Goal: Register for event/course

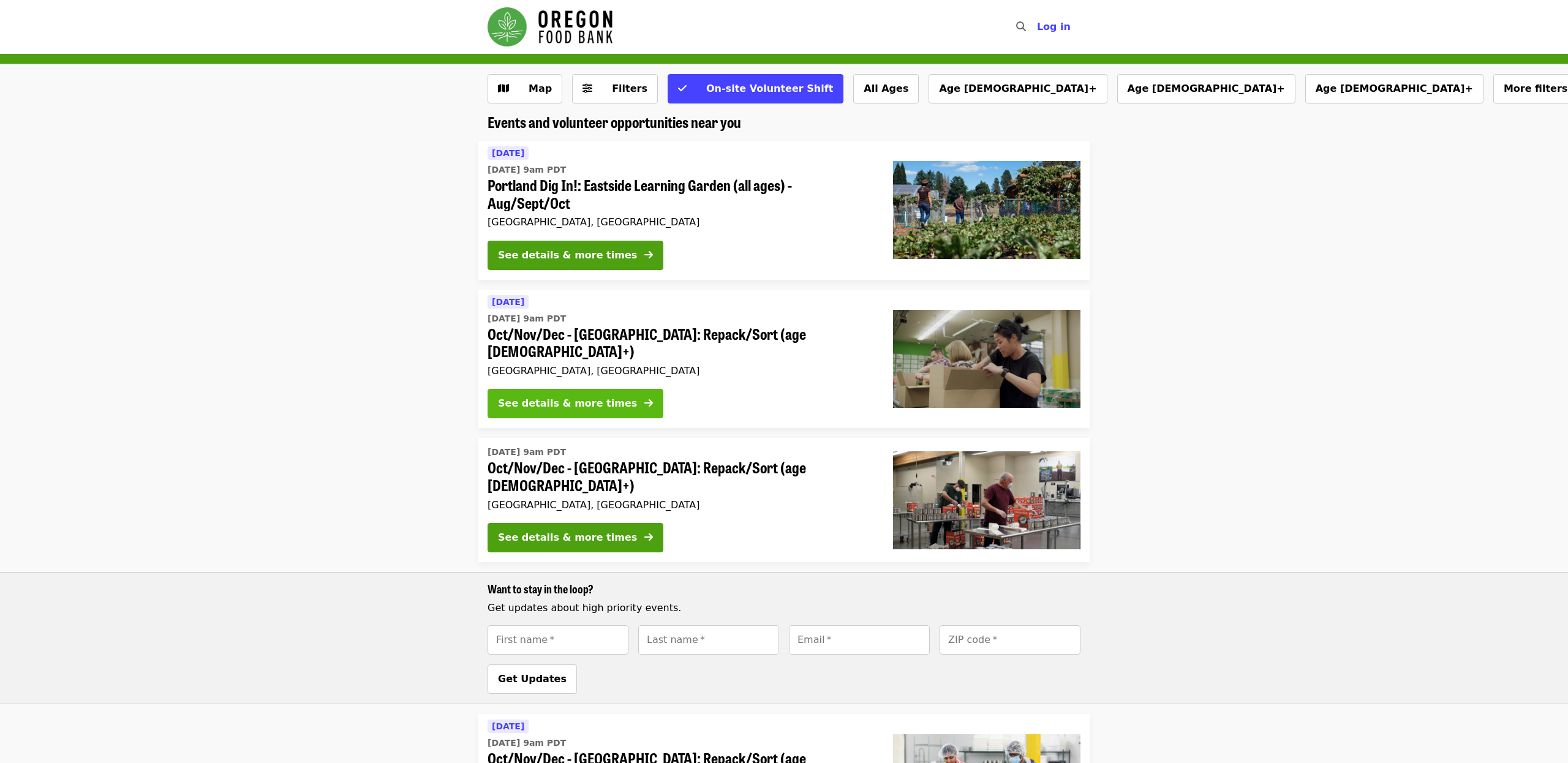
click at [587, 397] on div "See details & more times" at bounding box center [568, 404] width 139 height 15
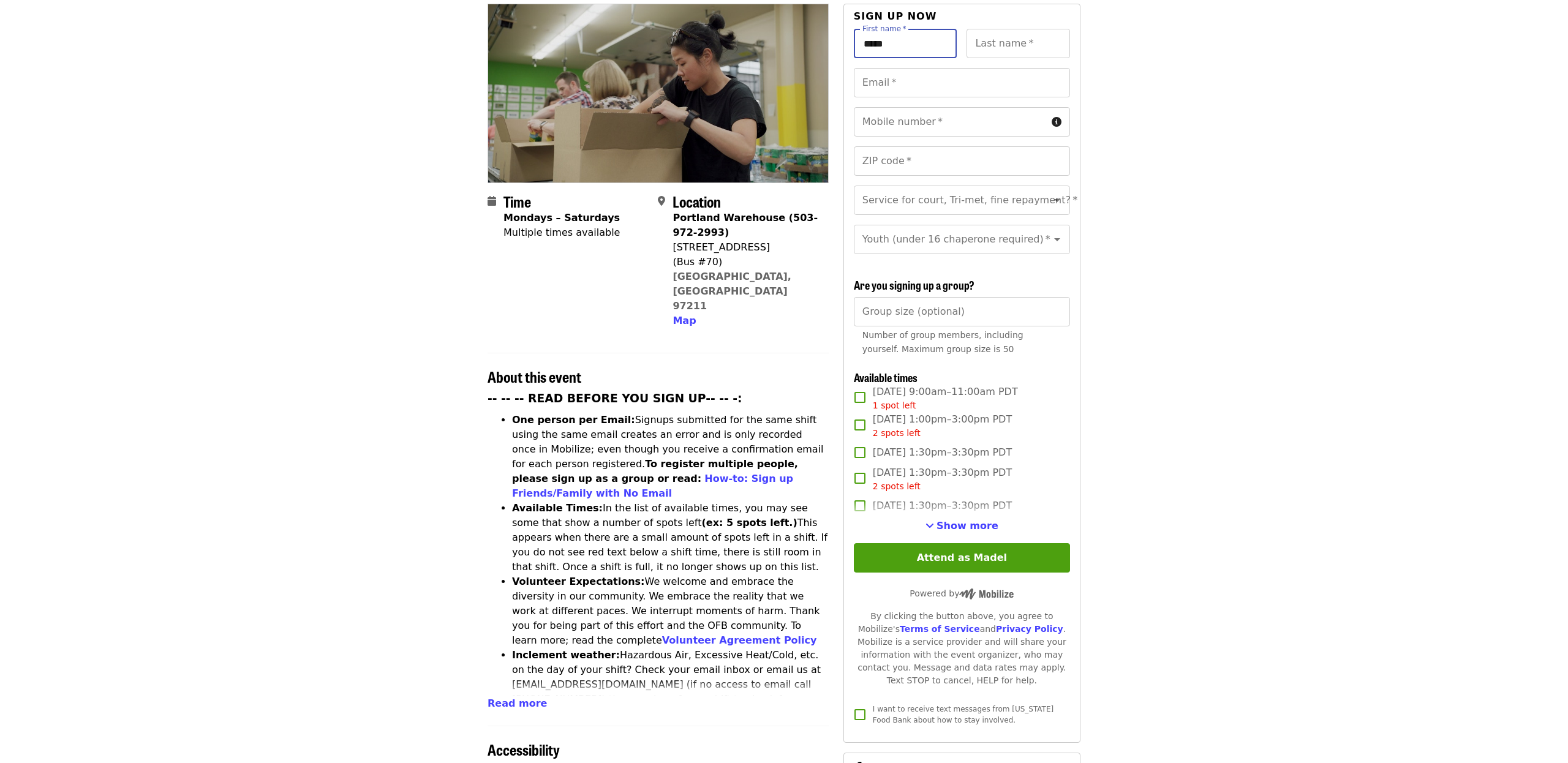
scroll to position [144, 0]
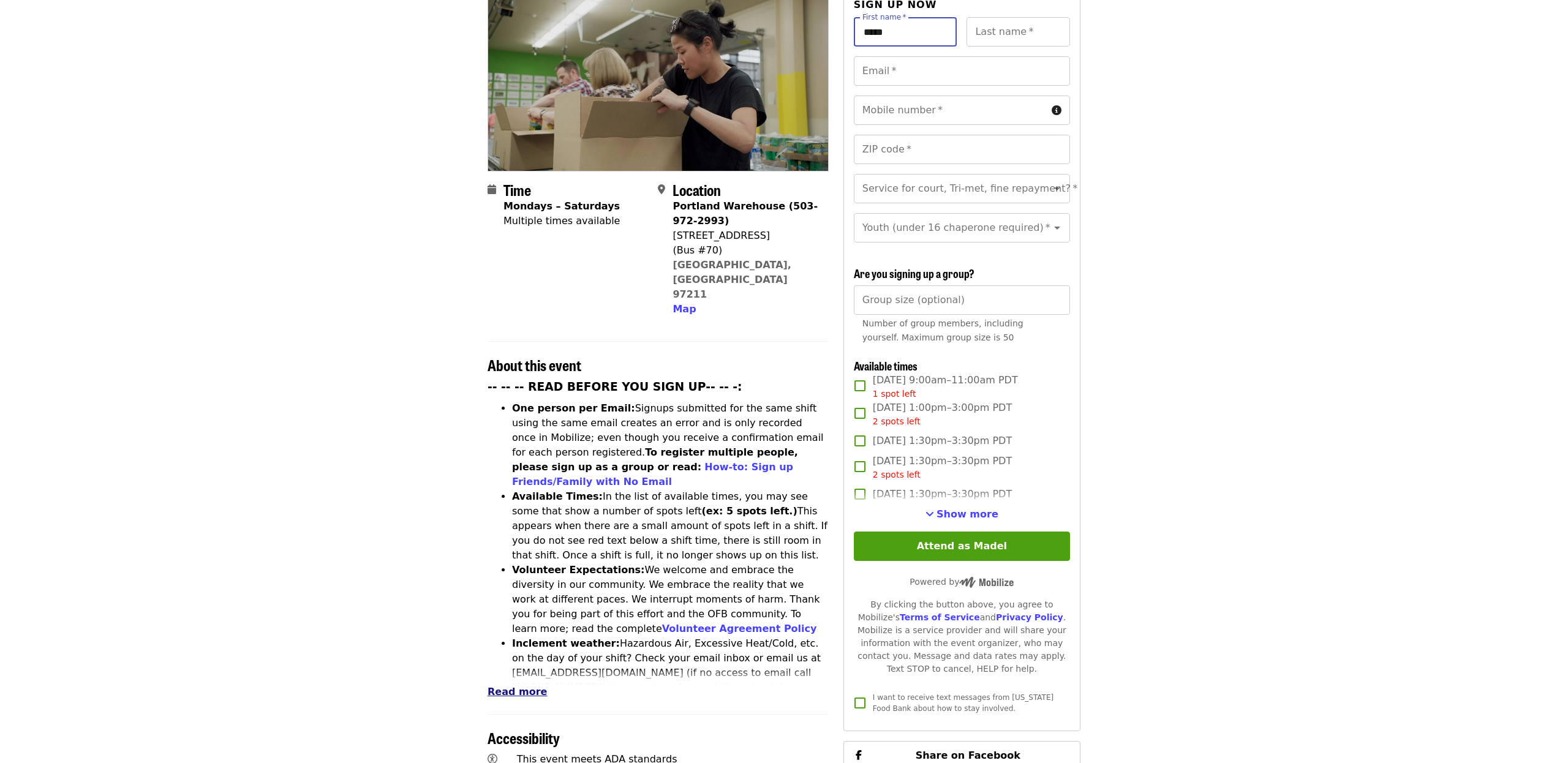
type input "*****"
click at [500, 686] on span "Read more" at bounding box center [517, 692] width 59 height 12
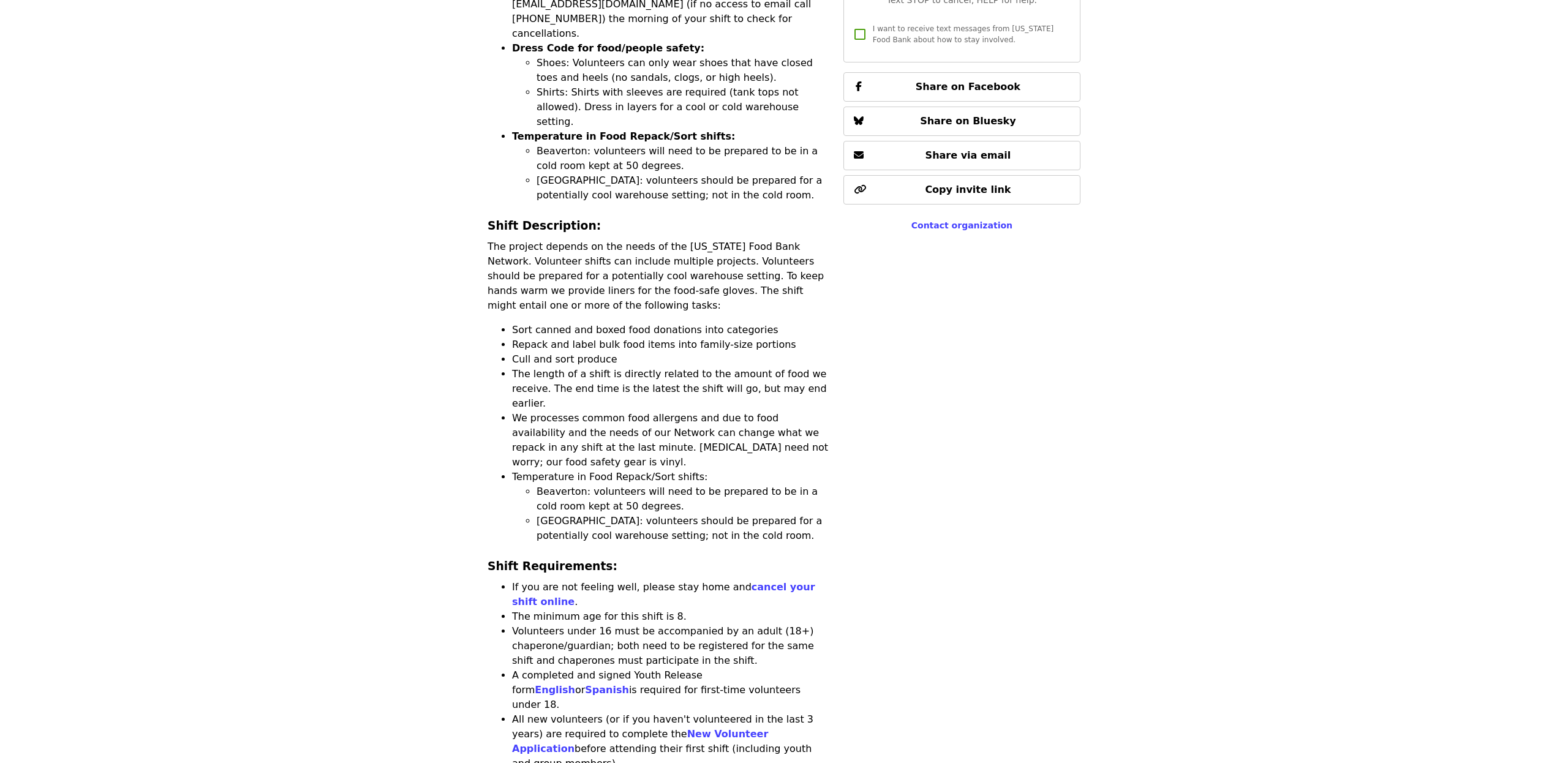
scroll to position [814, 0]
click at [756, 581] on link "cancel your shift online" at bounding box center [664, 594] width 303 height 26
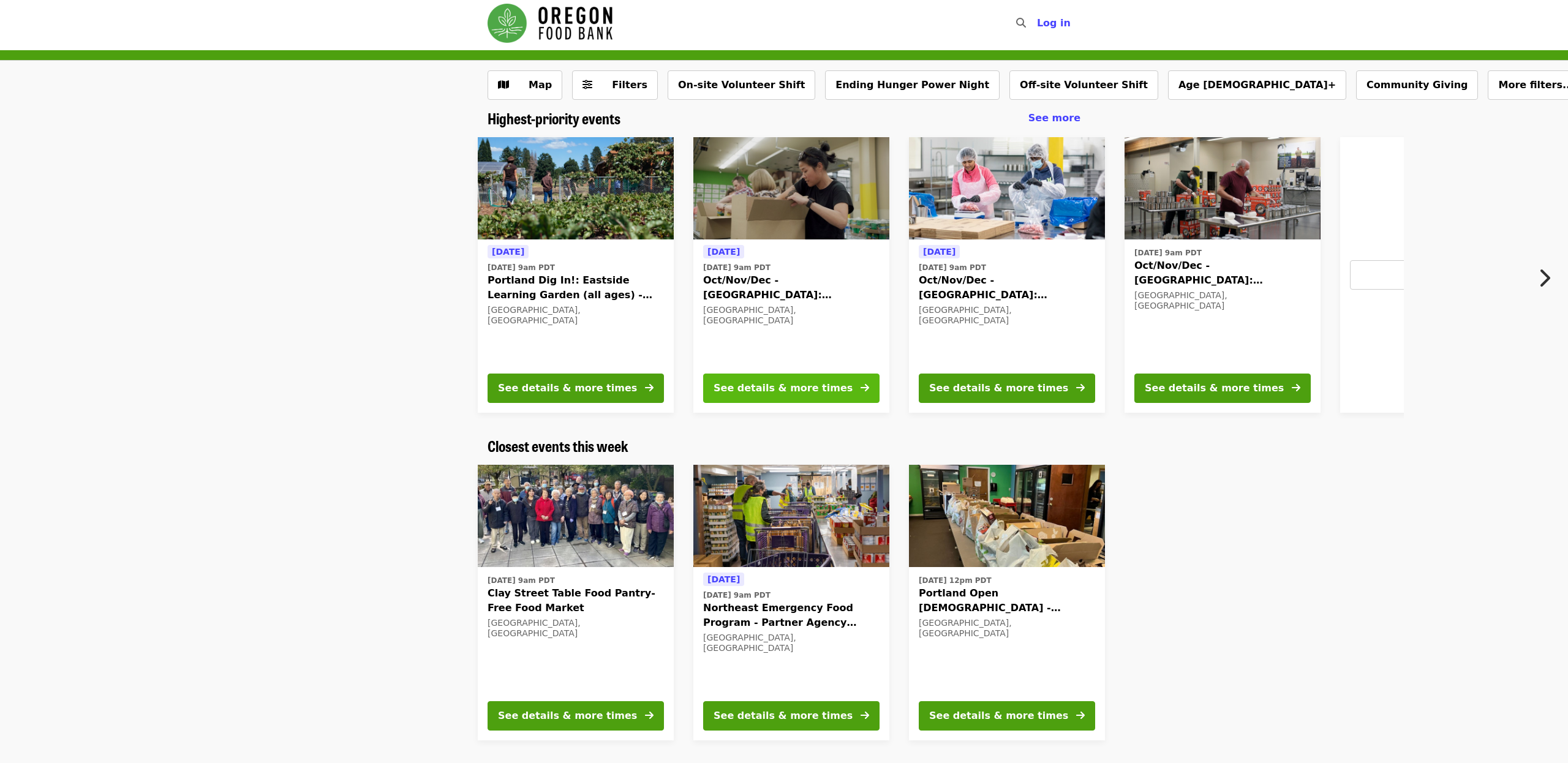
scroll to position [0, 6]
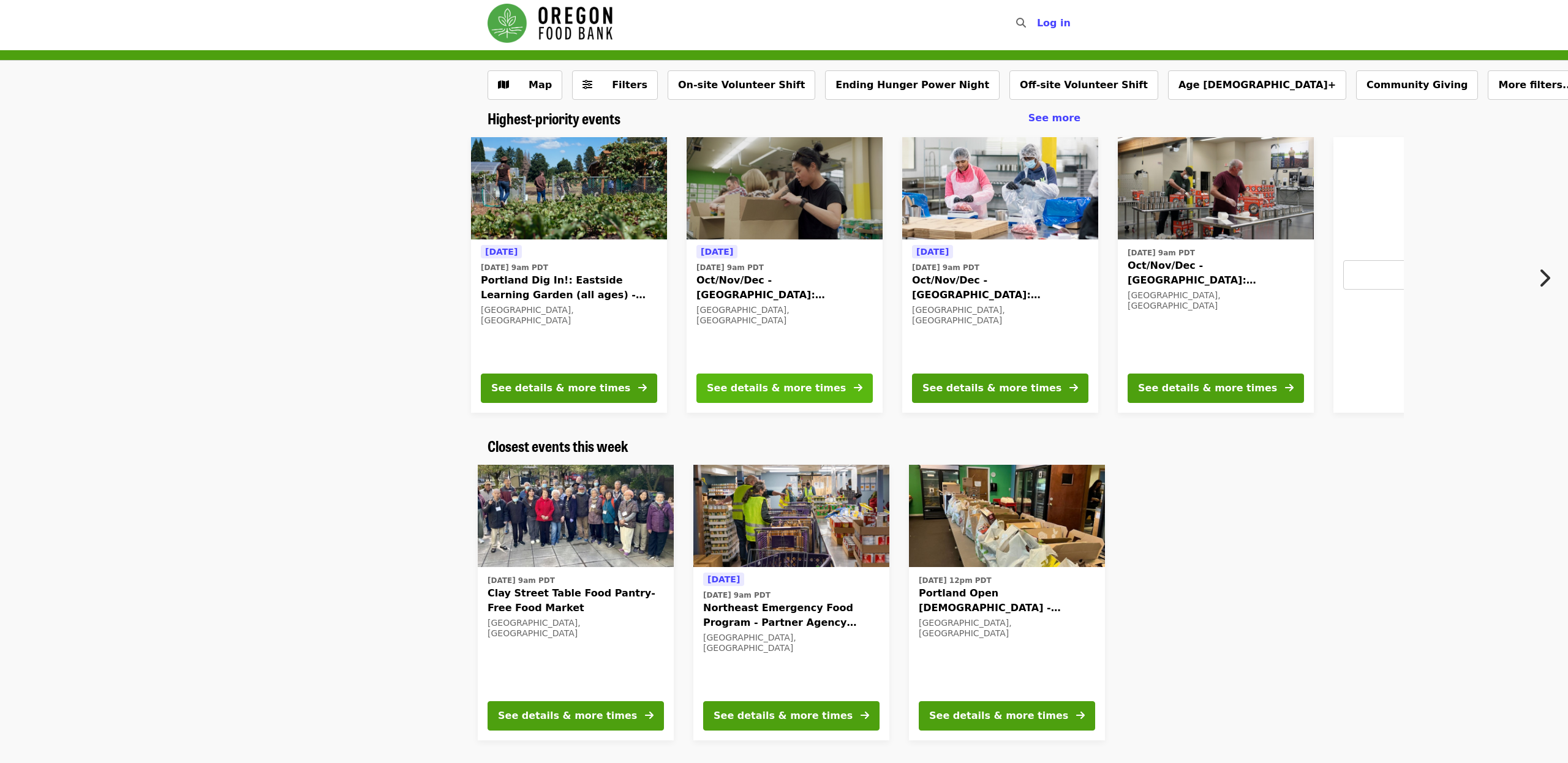
click at [768, 402] on button "See details & more times" at bounding box center [784, 388] width 177 height 30
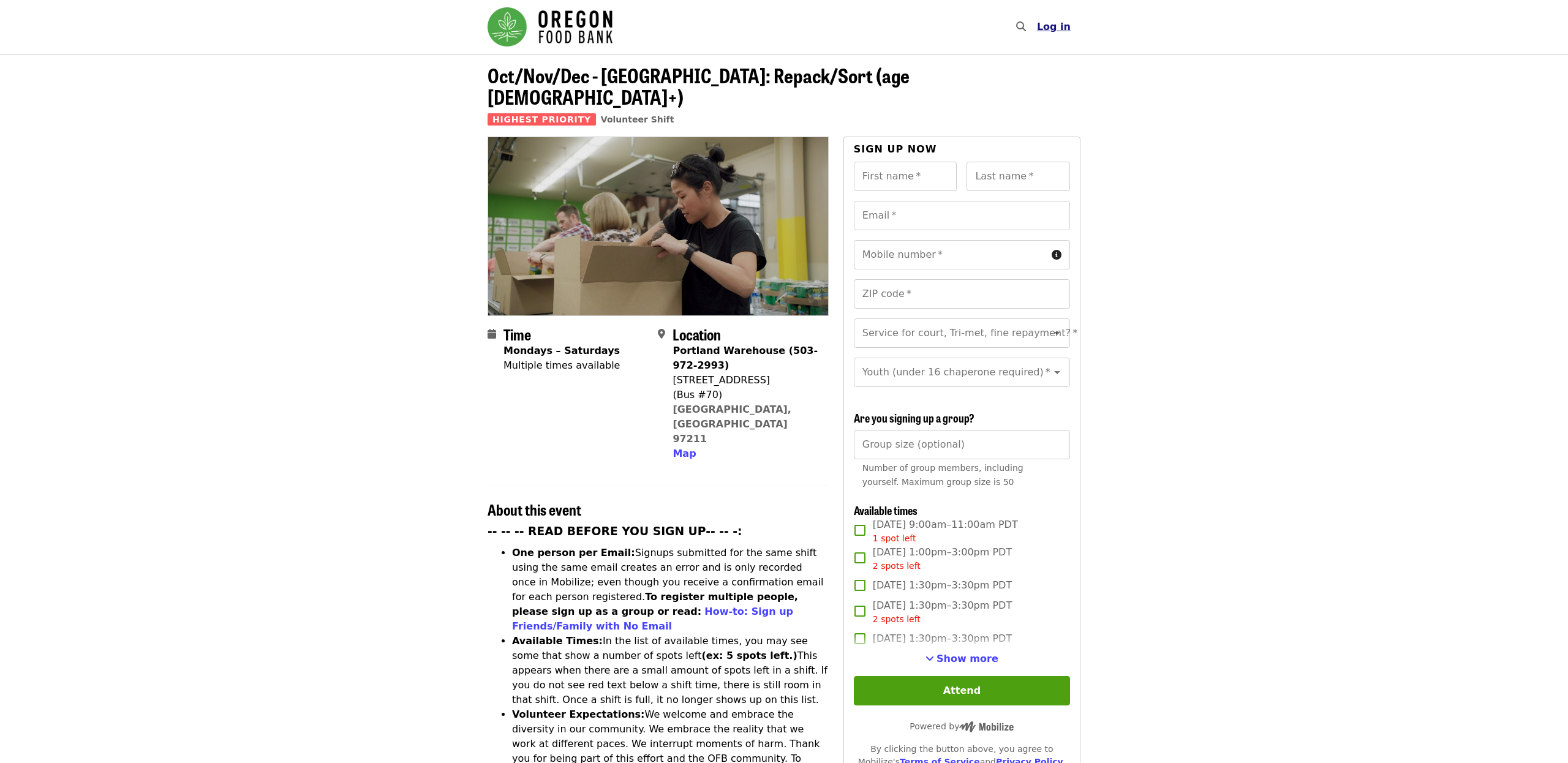
click at [1057, 26] on span "Log in" at bounding box center [1054, 27] width 33 height 12
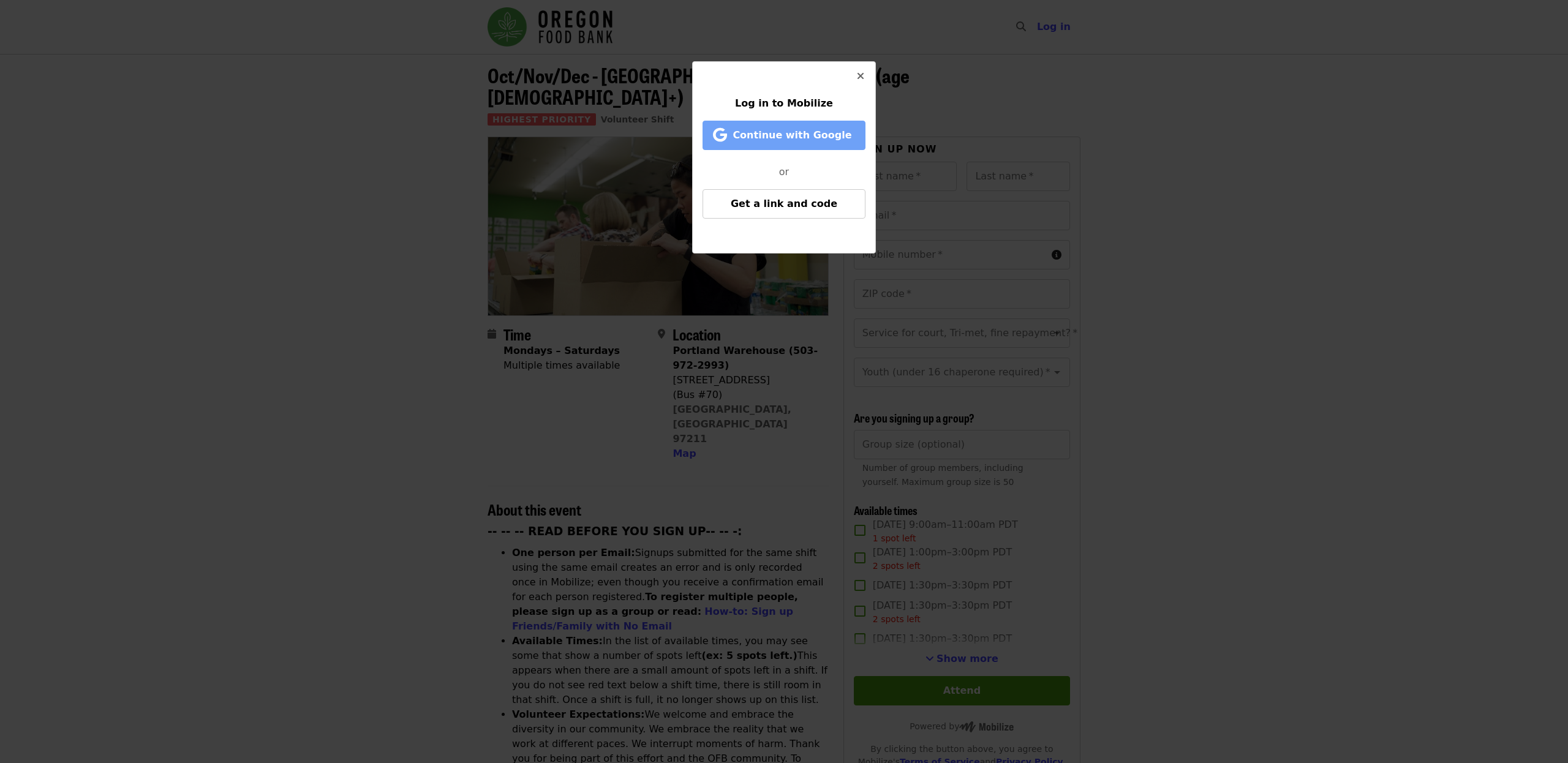
click at [763, 135] on span "Continue with Google" at bounding box center [791, 135] width 119 height 12
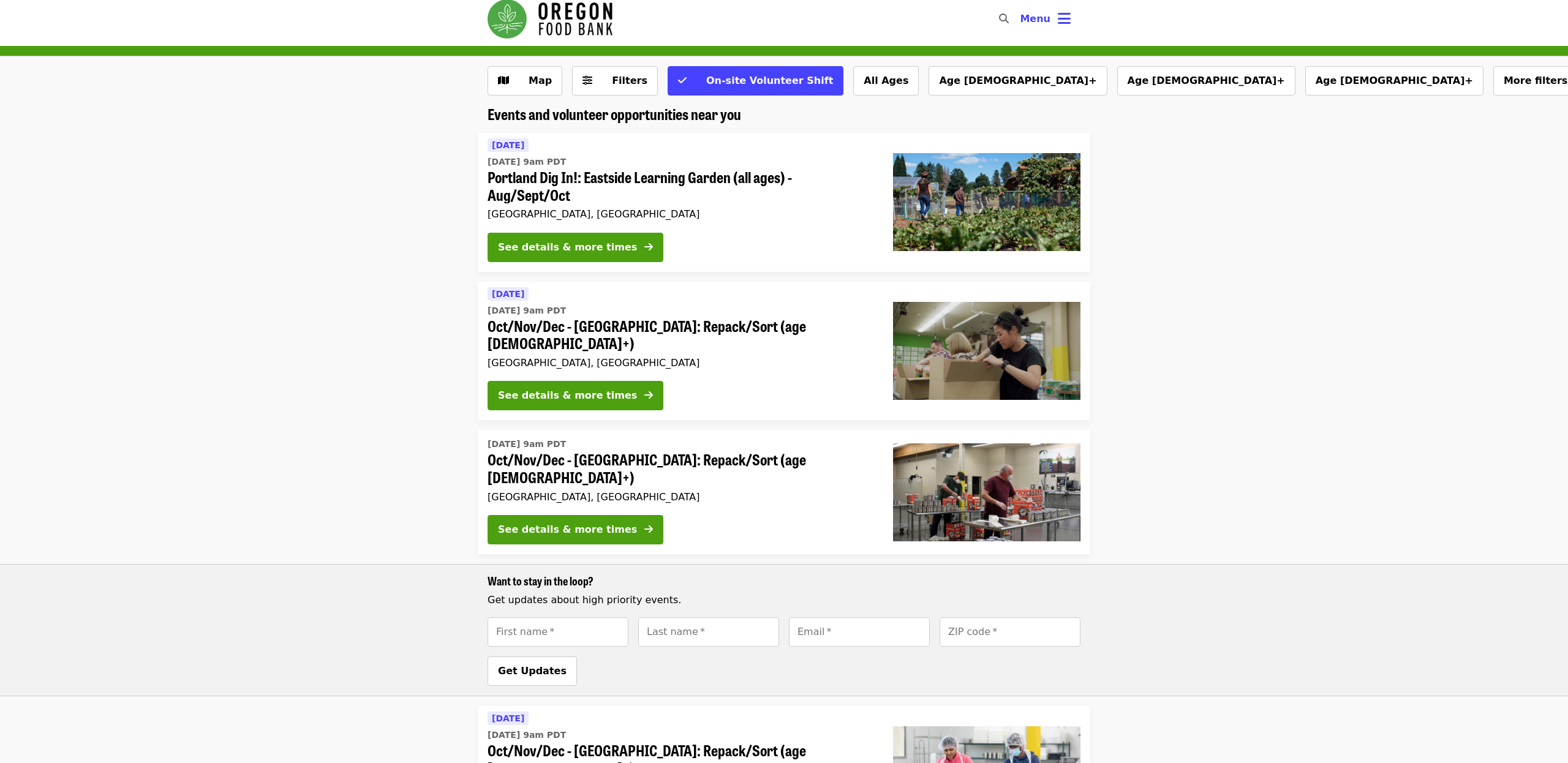
scroll to position [8, 0]
click at [553, 388] on div "See details & more times" at bounding box center [568, 395] width 139 height 15
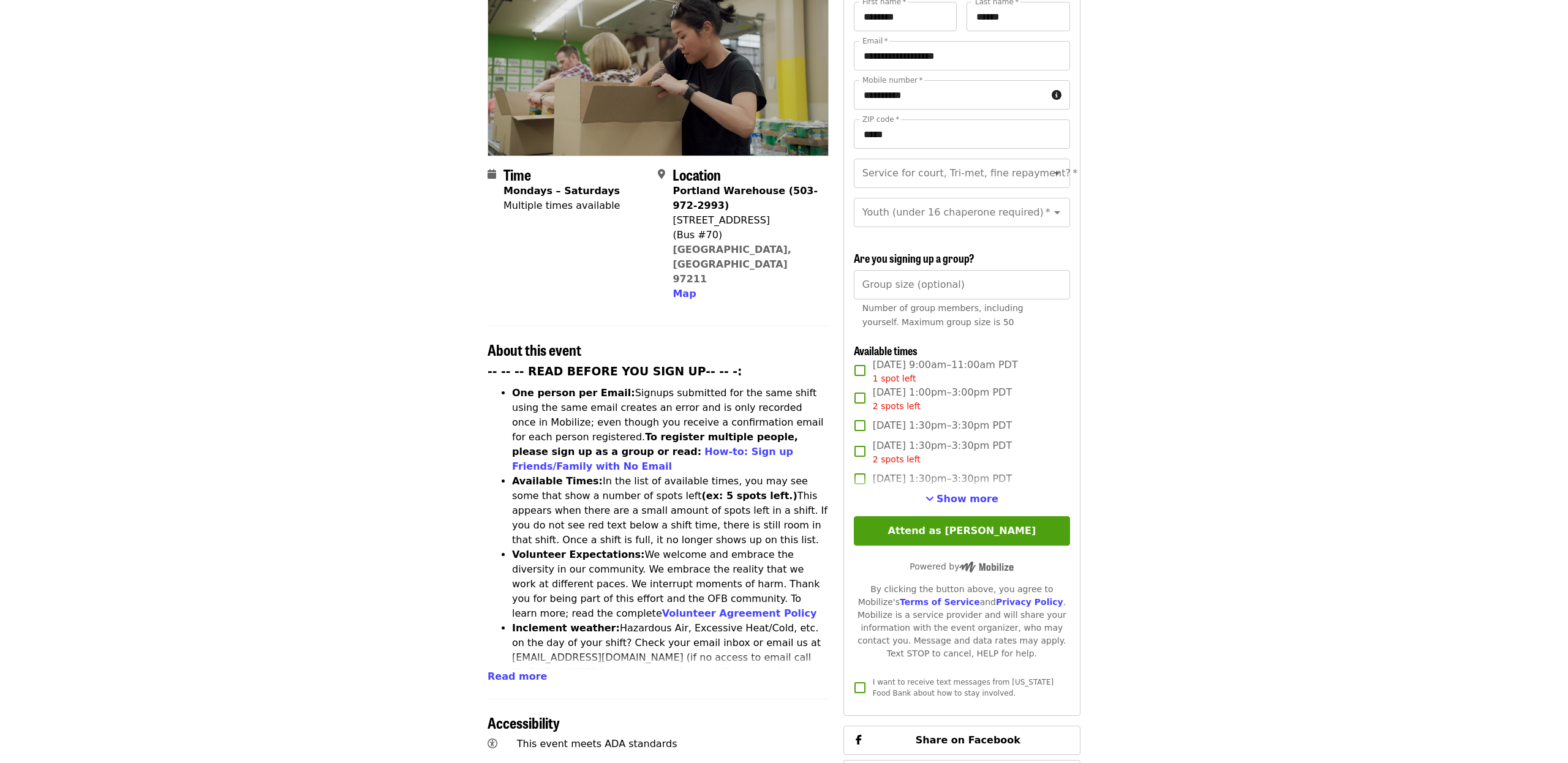
scroll to position [166, 0]
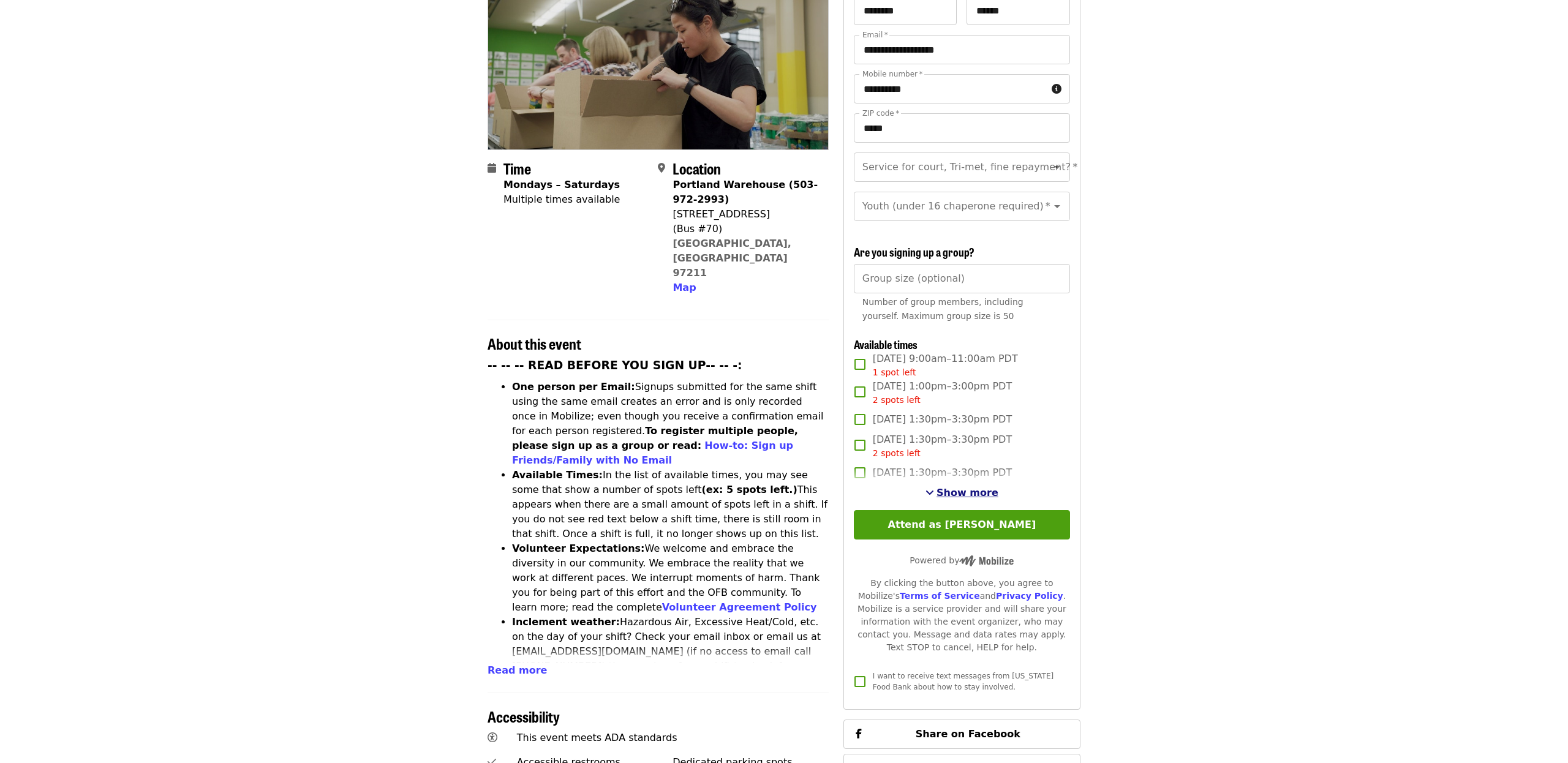
click at [973, 487] on span "Show more" at bounding box center [967, 493] width 62 height 12
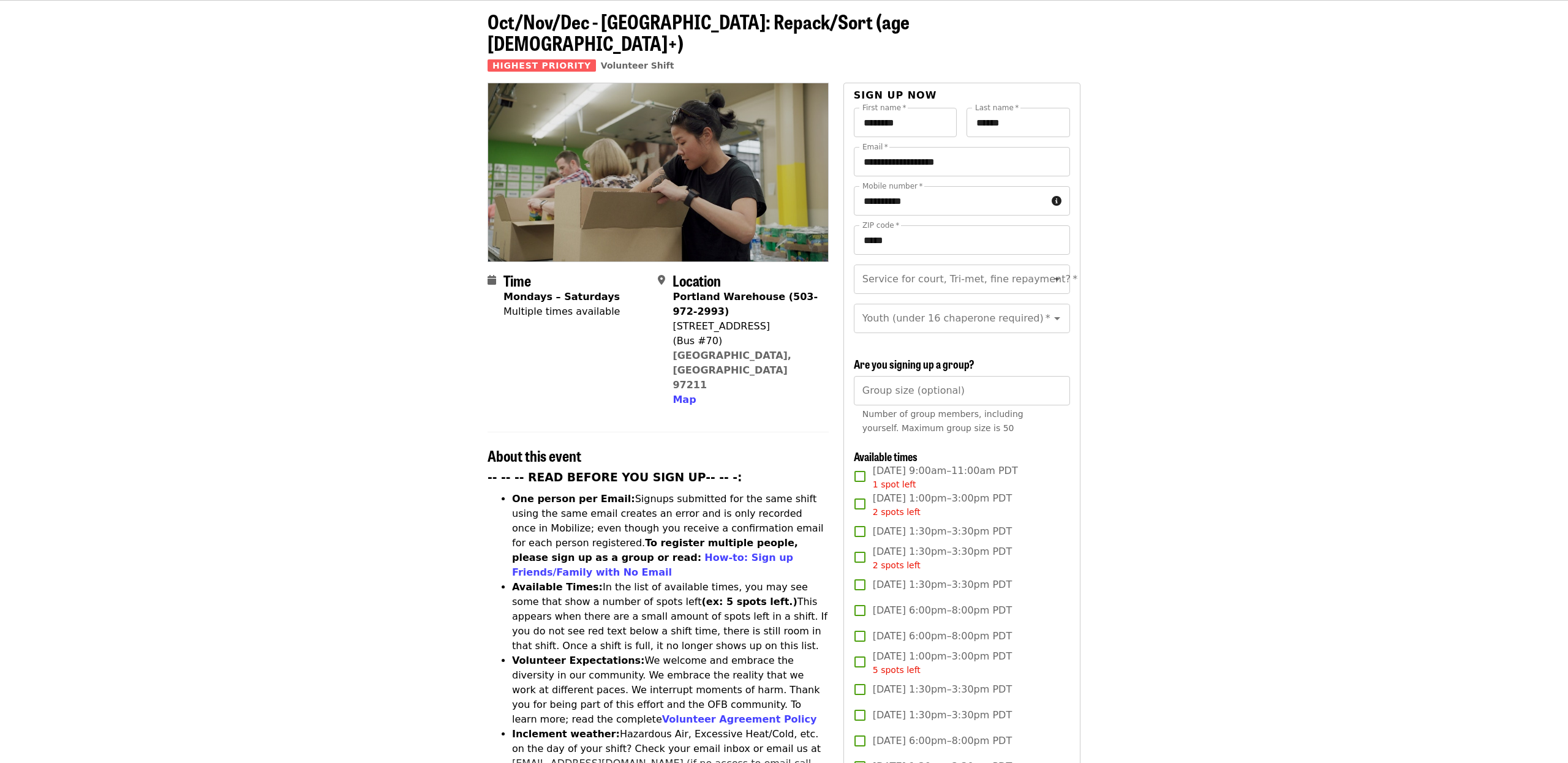
scroll to position [55, 0]
click at [937, 303] on div "Youth (under 16 chaperone required)   * Youth (under 16 chaperone required) *" at bounding box center [962, 318] width 216 height 30
click at [891, 355] on li "Under 16" at bounding box center [962, 351] width 216 height 22
type input "********"
click at [888, 375] on input "Group size (optional)" at bounding box center [962, 390] width 216 height 30
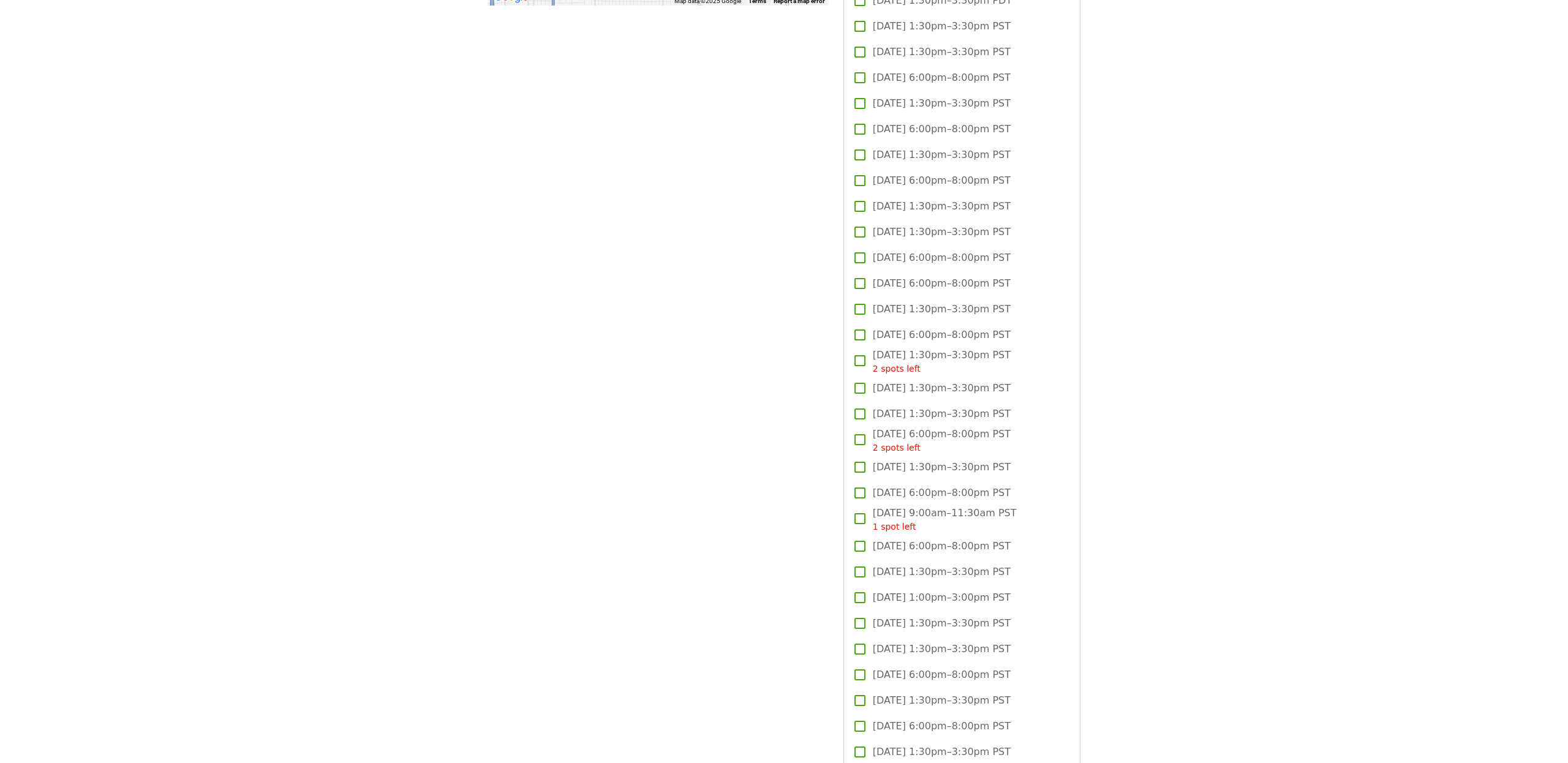
scroll to position [1321, 0]
type input "*"
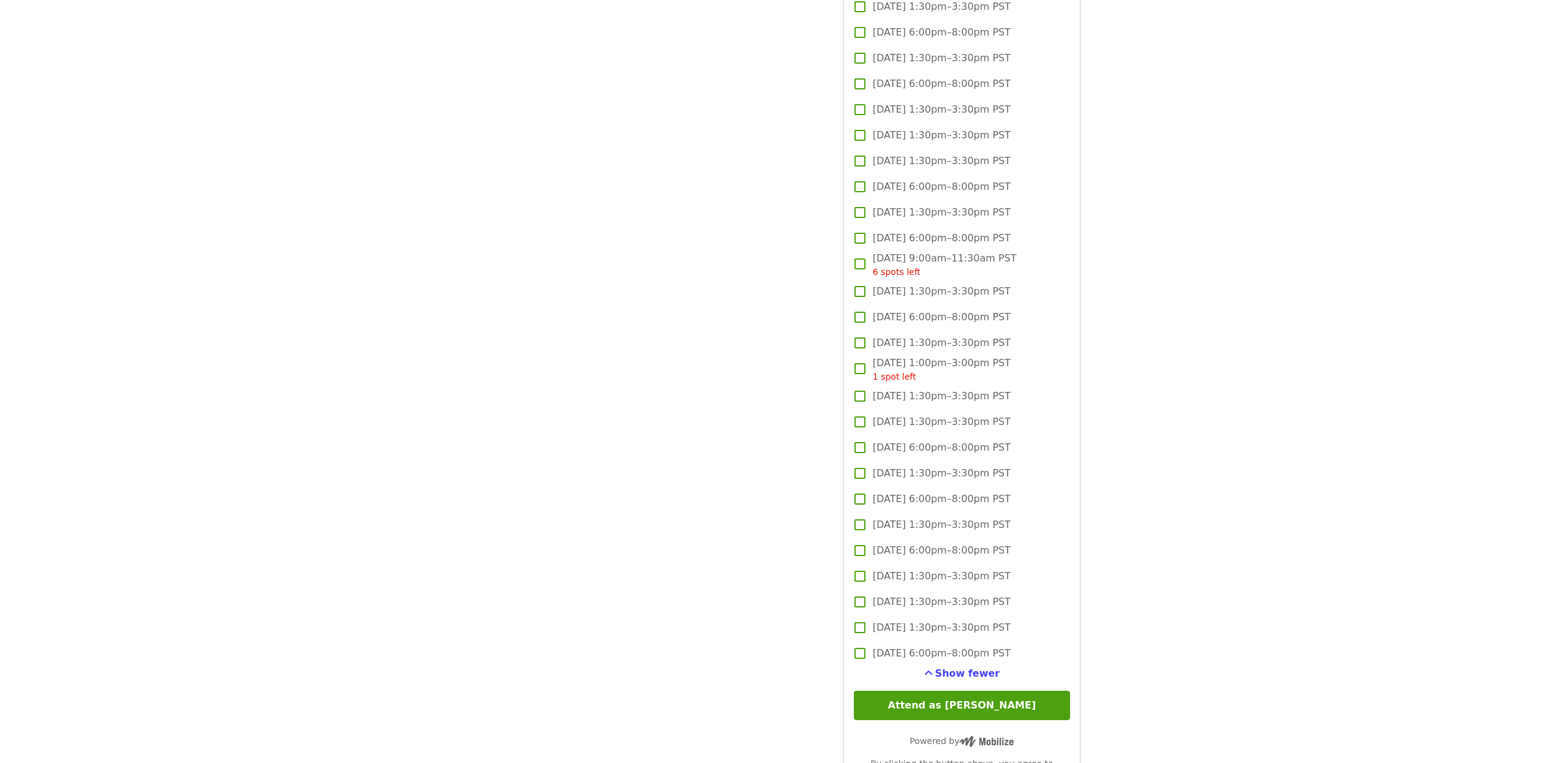
scroll to position [2143, 0]
click at [969, 690] on button "Attend as Madelyne" at bounding box center [962, 705] width 216 height 30
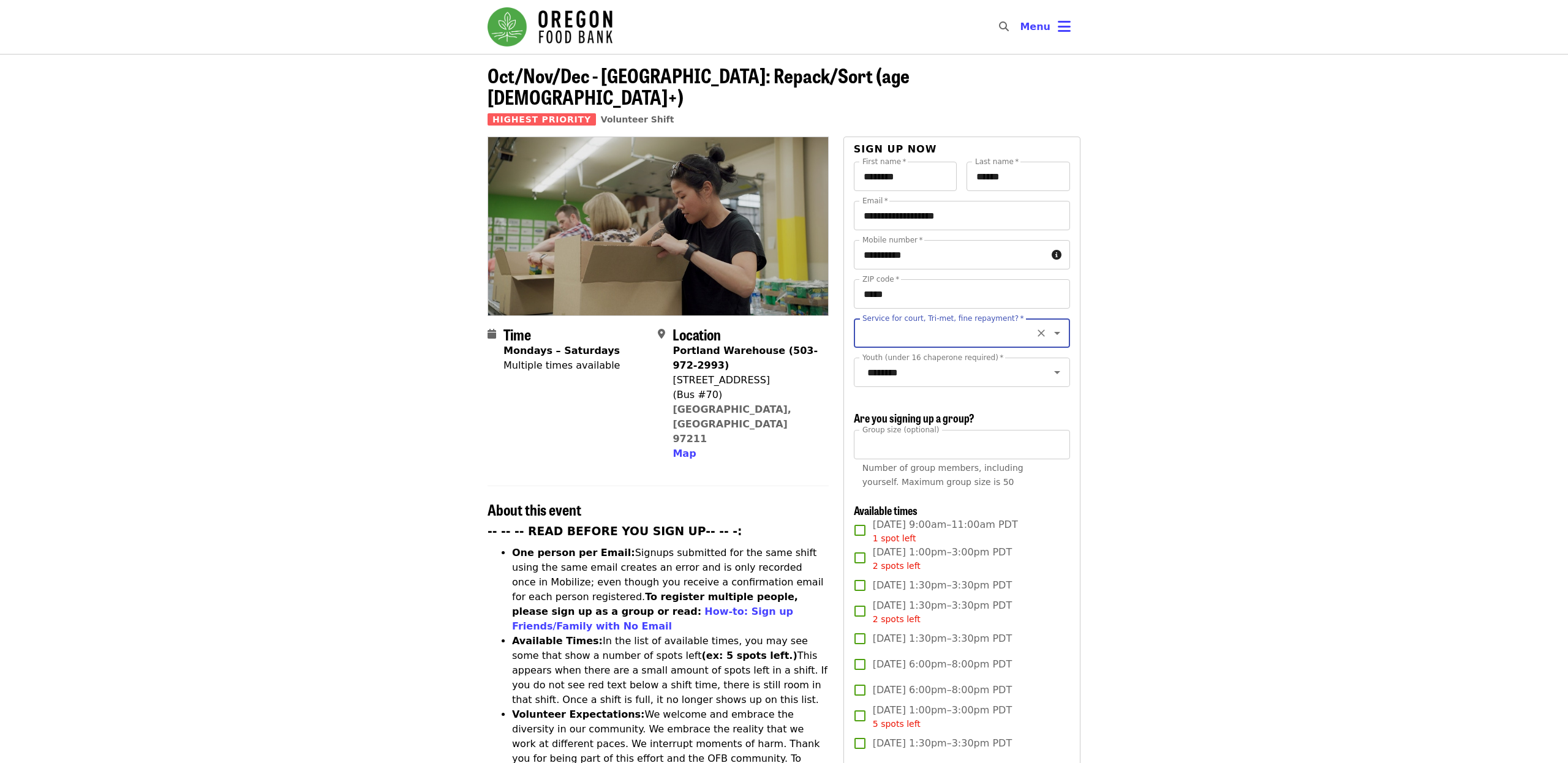
click at [1044, 327] on icon "Clear" at bounding box center [1041, 333] width 12 height 12
click at [1064, 325] on button "Open" at bounding box center [1057, 333] width 18 height 18
click at [912, 342] on li "No" at bounding box center [962, 345] width 216 height 22
type input "**"
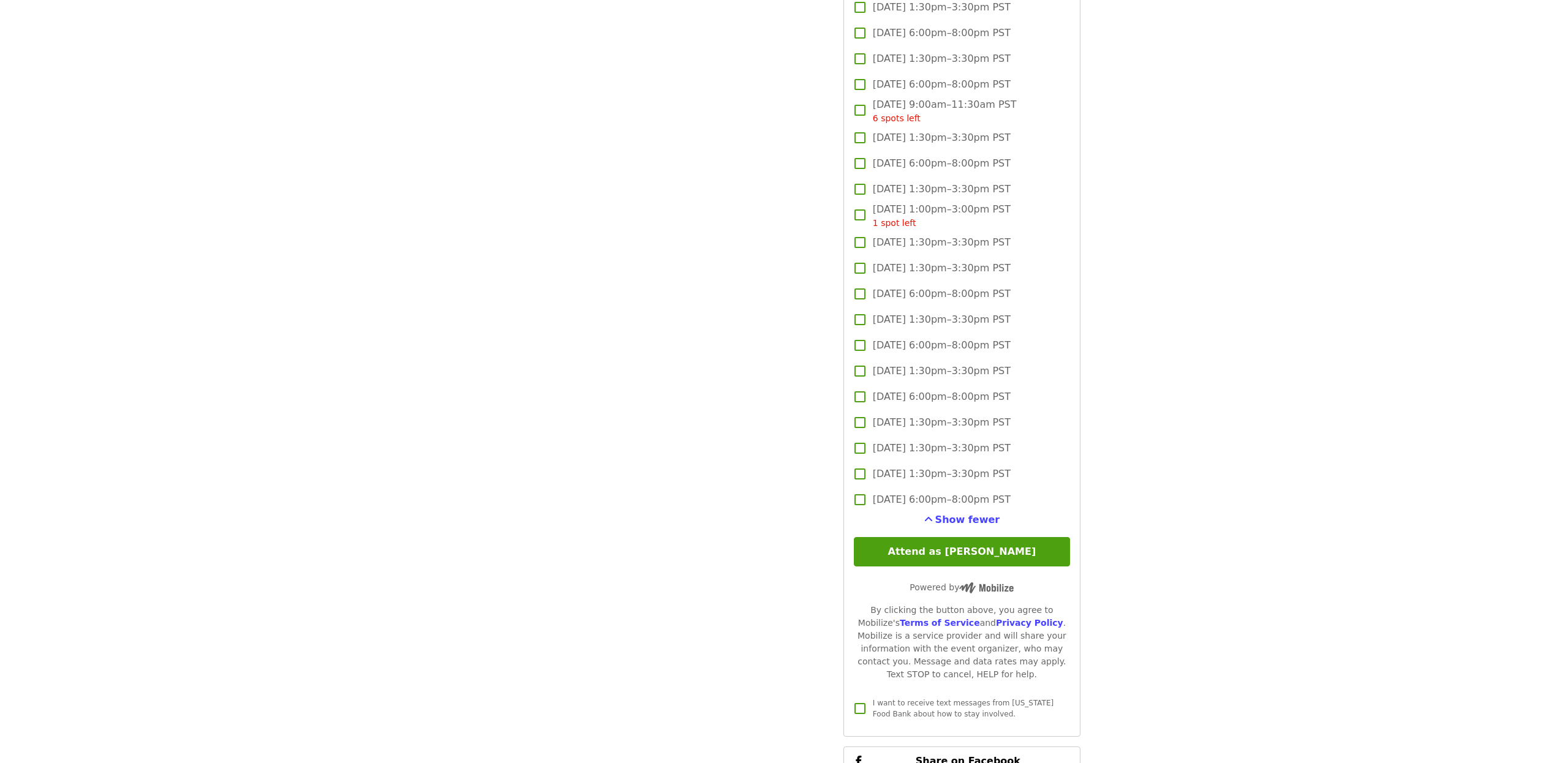
scroll to position [2248, 0]
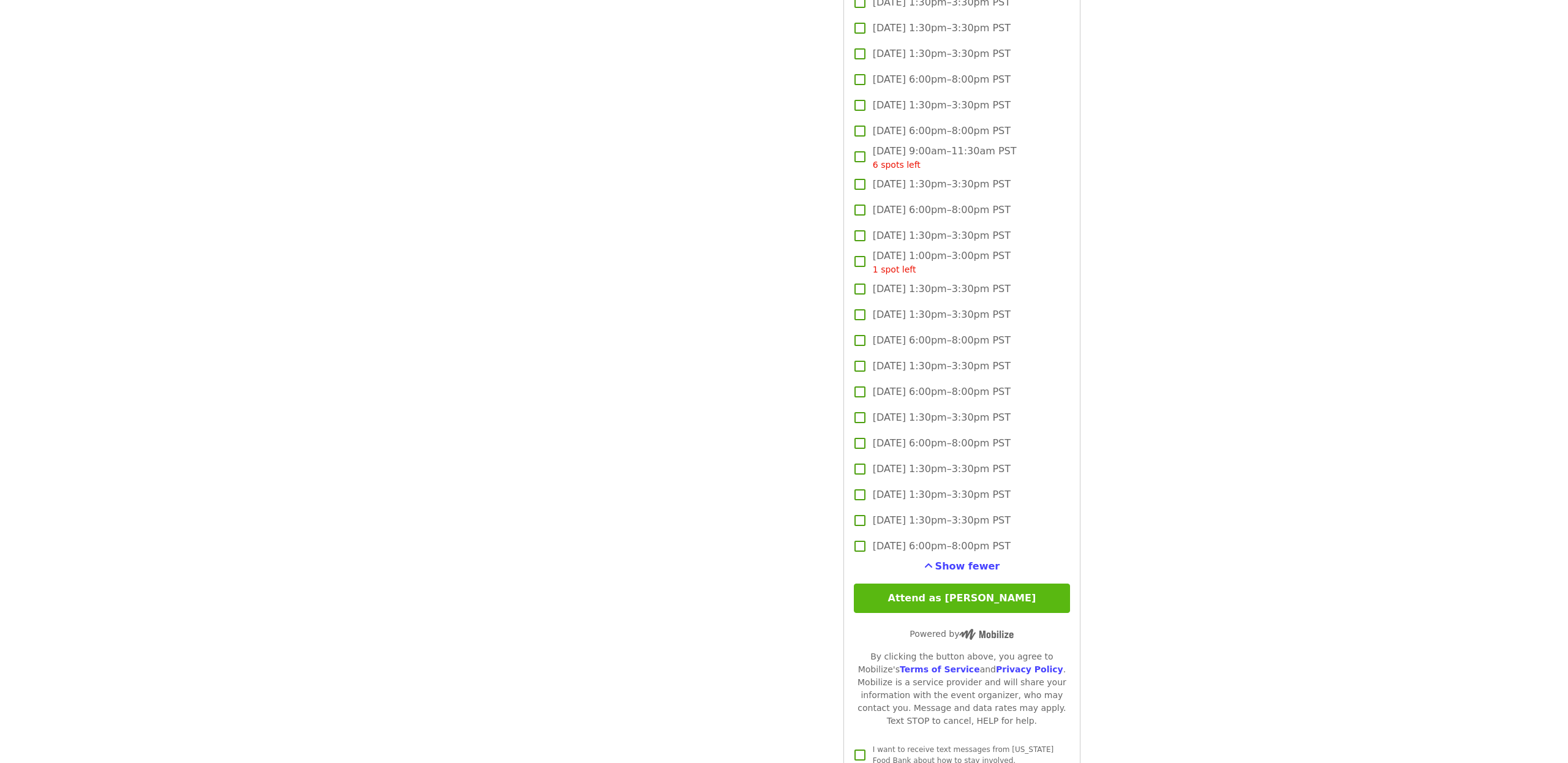
click at [892, 584] on button "Attend as Madelyne" at bounding box center [962, 598] width 216 height 30
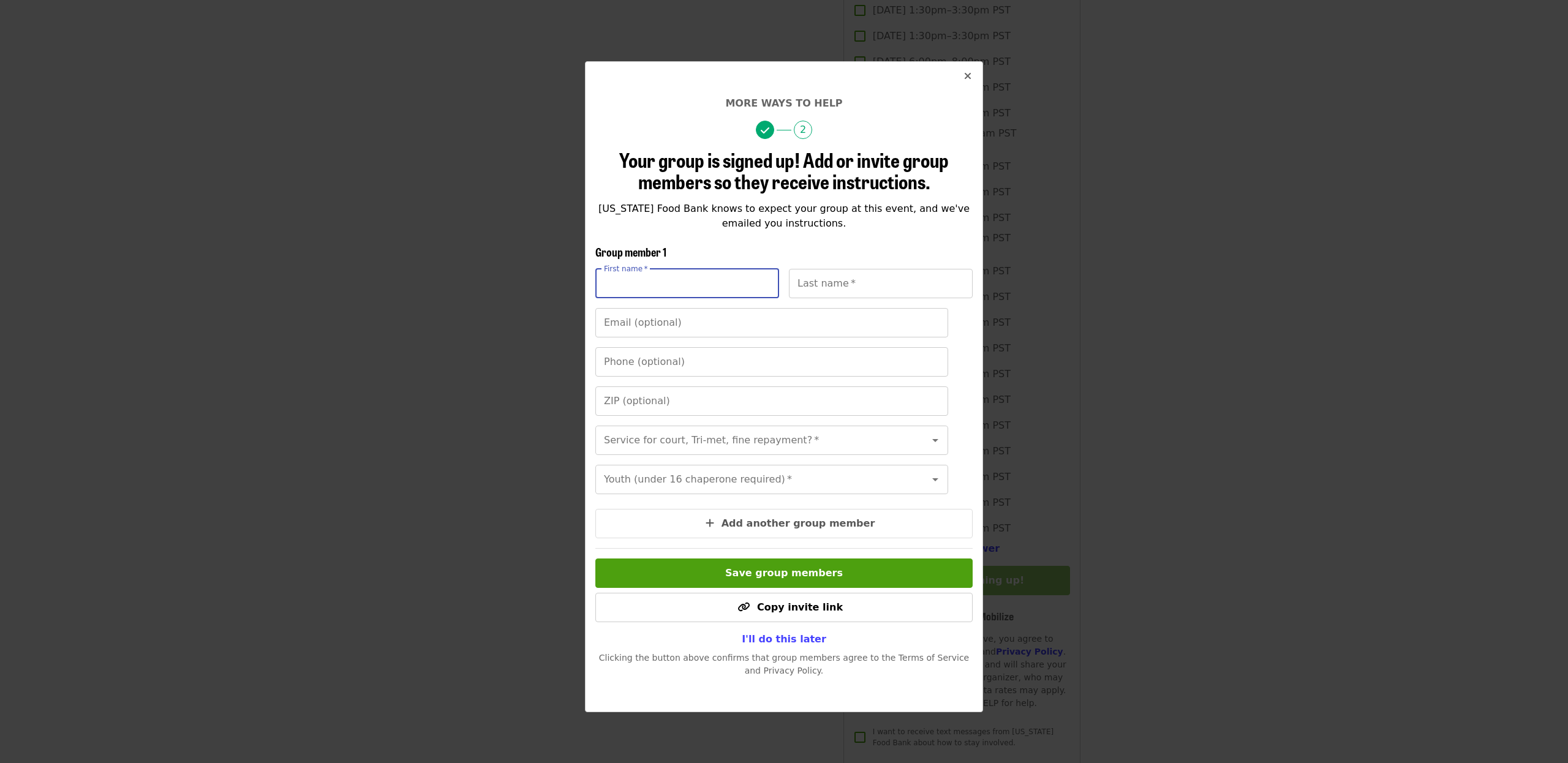
scroll to position [2268, 0]
type input "********"
type input "******"
click at [674, 440] on input "Service for court, Tri-met, fine repayment?   *" at bounding box center [757, 440] width 303 height 23
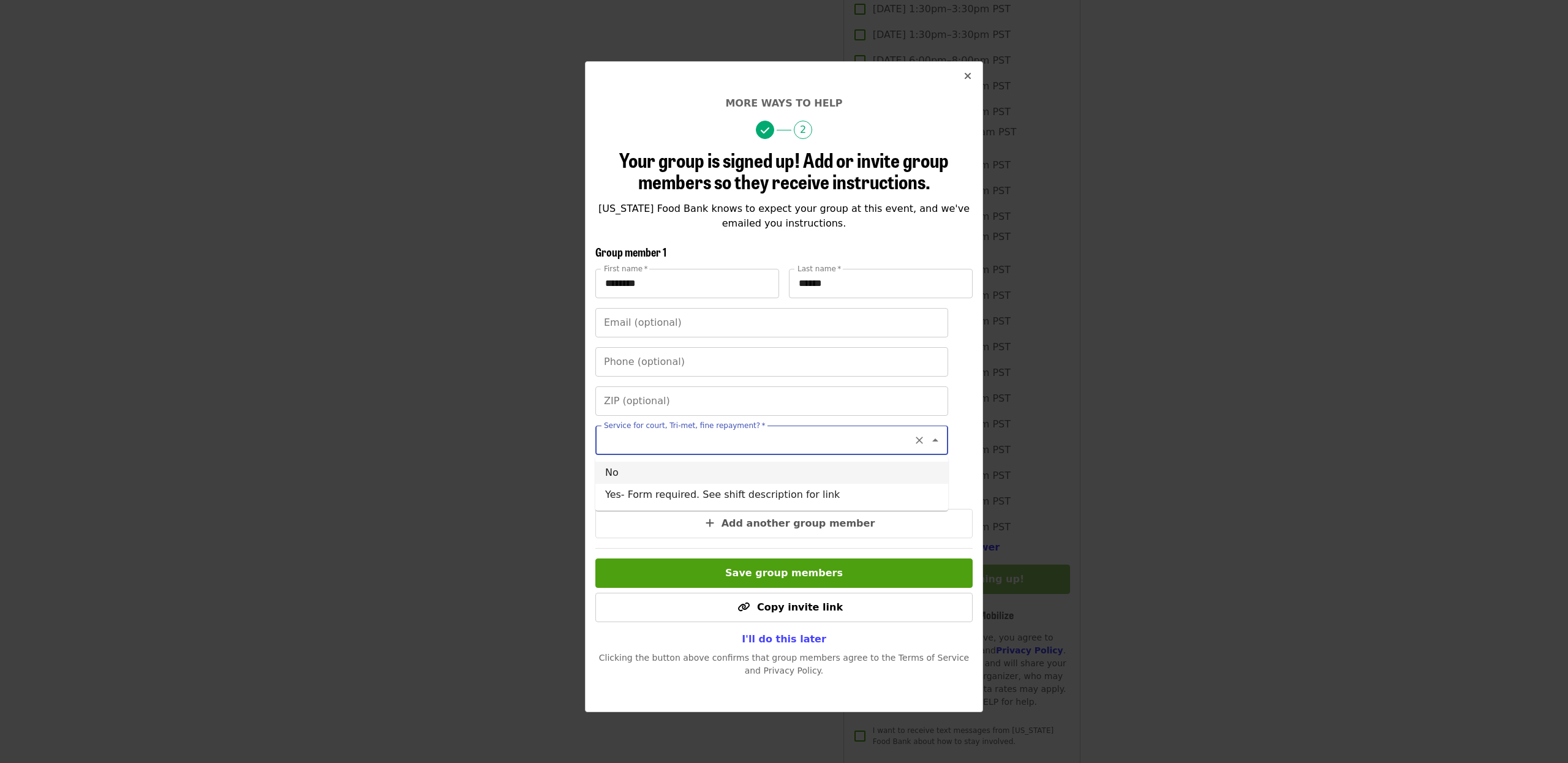
click at [616, 474] on li "No" at bounding box center [772, 474] width 353 height 22
type input "**"
click at [693, 485] on input "Youth (under 16 chaperone required)   *" at bounding box center [757, 479] width 303 height 23
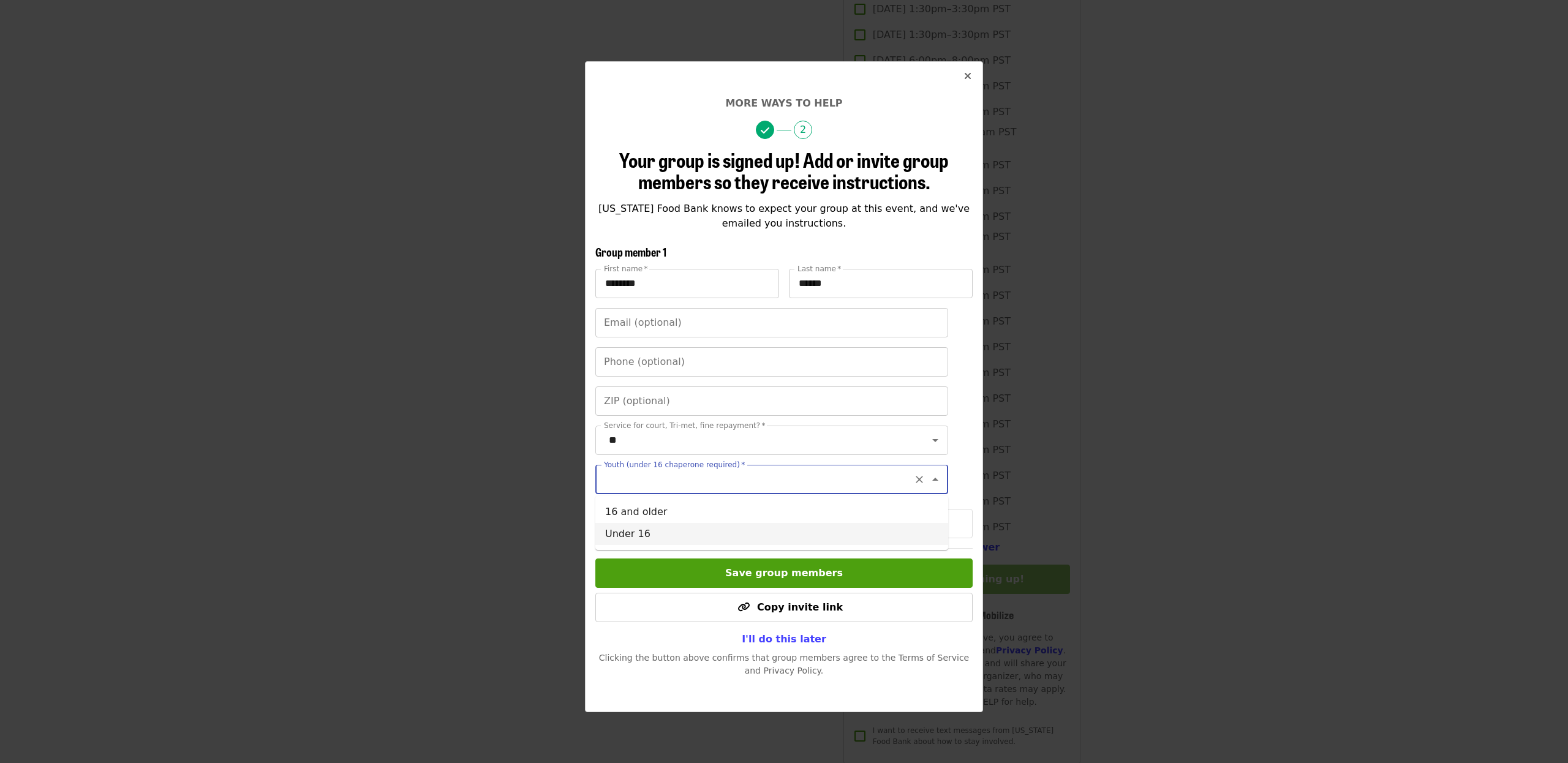
click at [625, 535] on li "Under 16" at bounding box center [772, 535] width 353 height 22
type input "********"
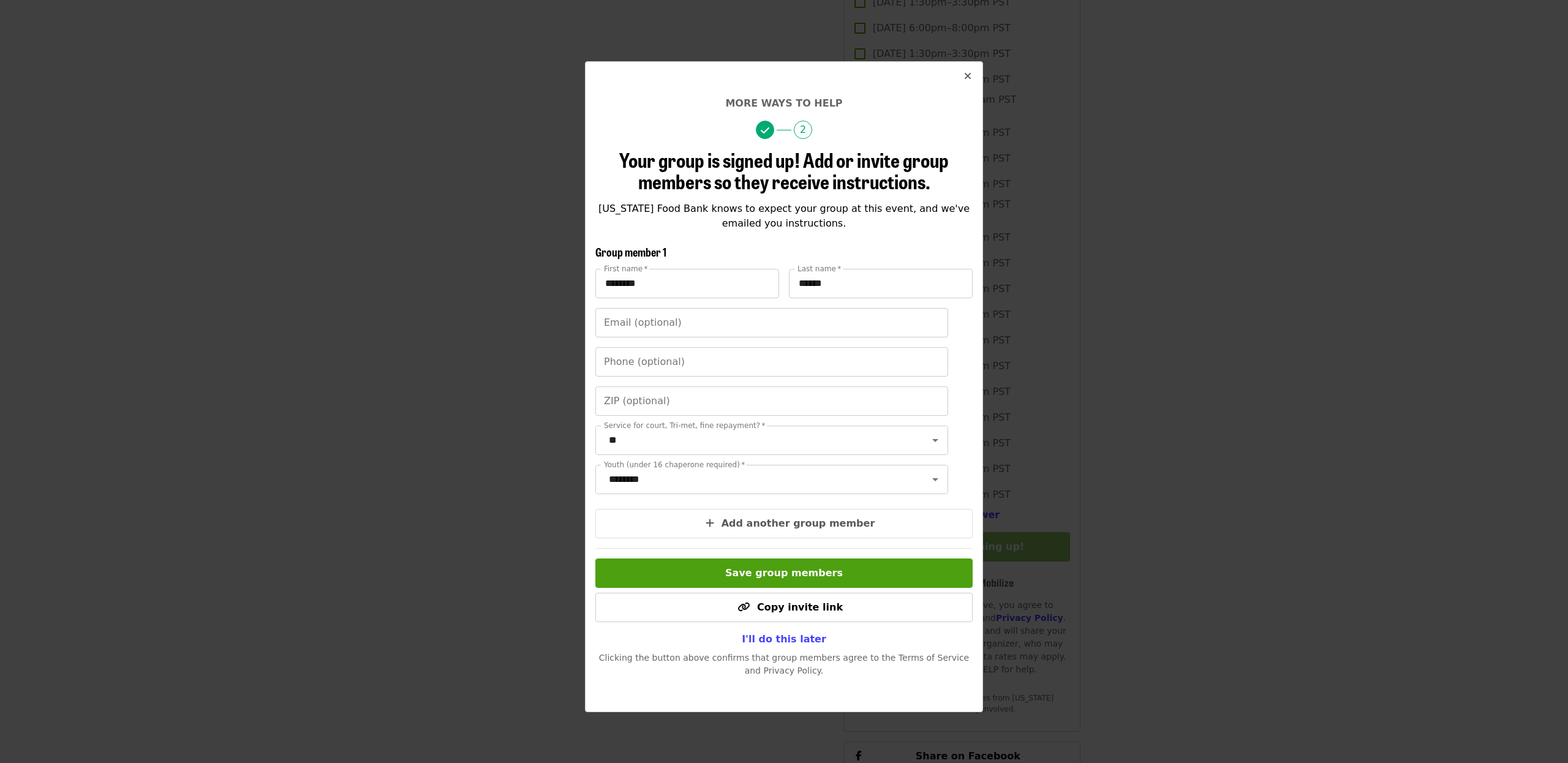
scroll to position [2301, 0]
click at [769, 571] on span "Save group members" at bounding box center [783, 572] width 117 height 12
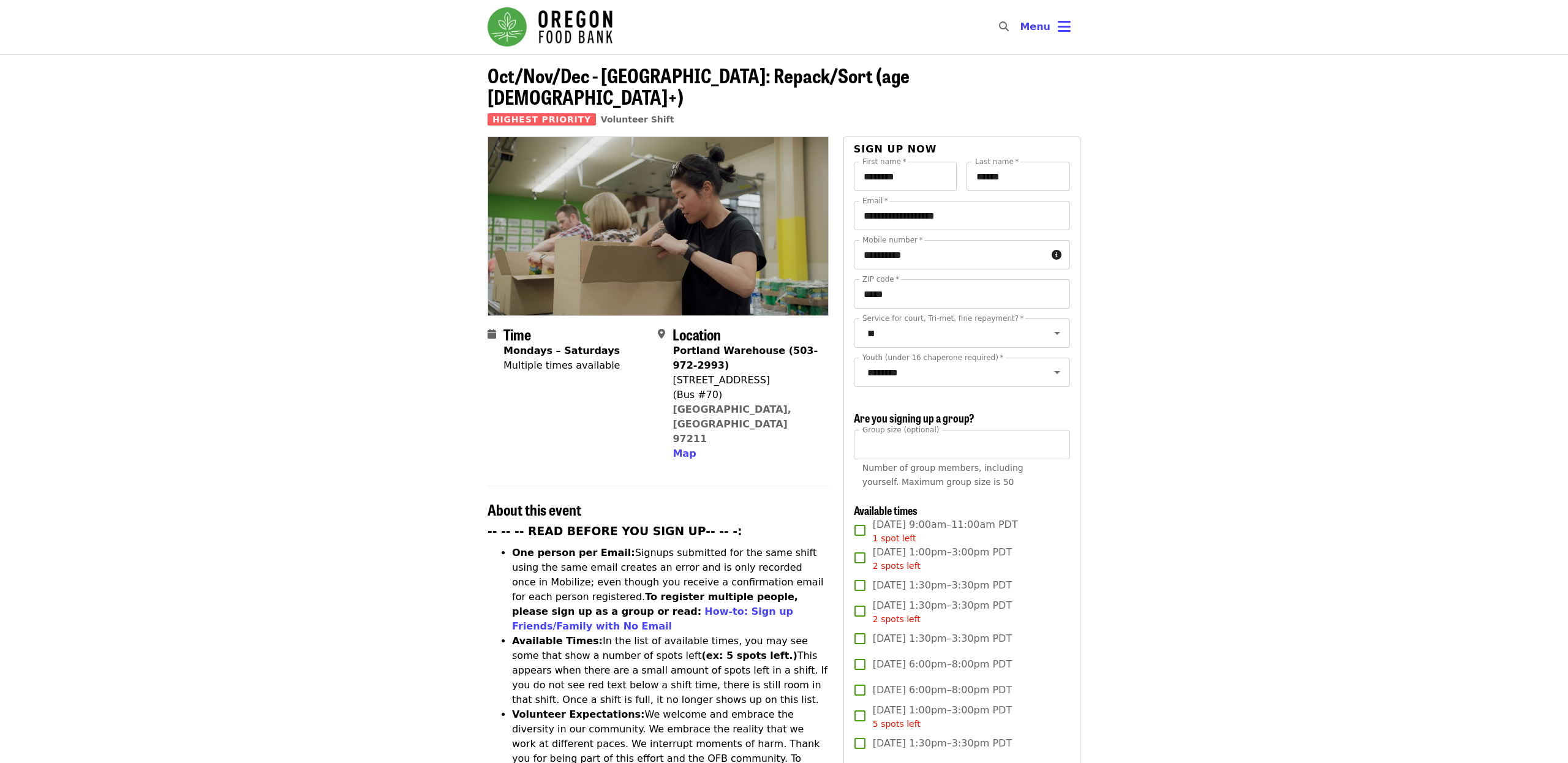
scroll to position [0, 0]
